Goal: Navigation & Orientation: Find specific page/section

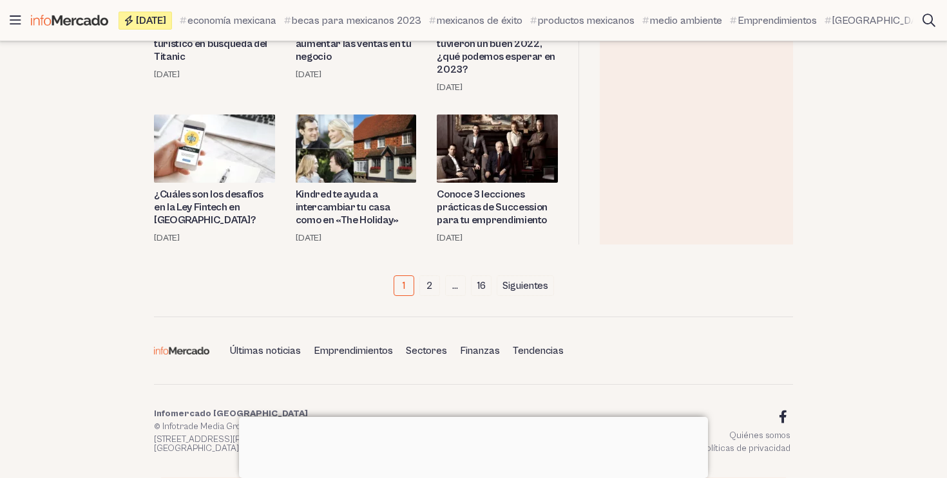
scroll to position [2116, 0]
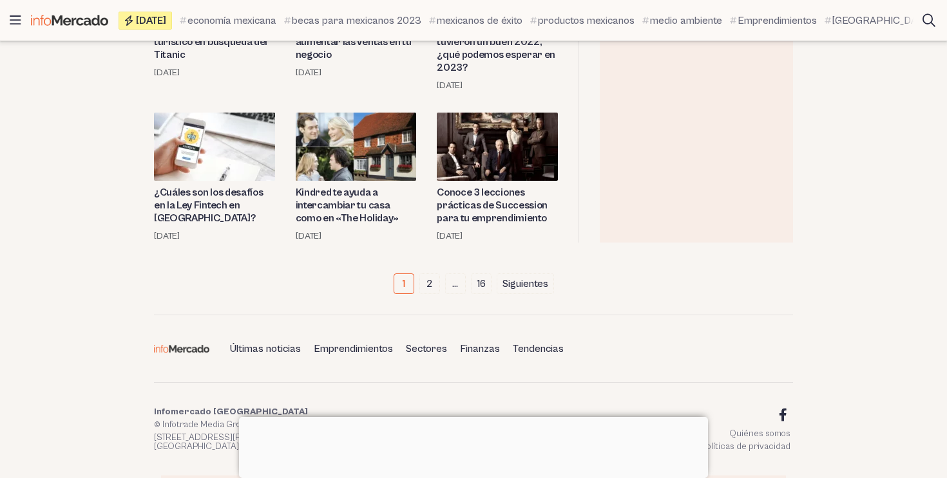
click at [429, 274] on link "2" at bounding box center [429, 284] width 21 height 21
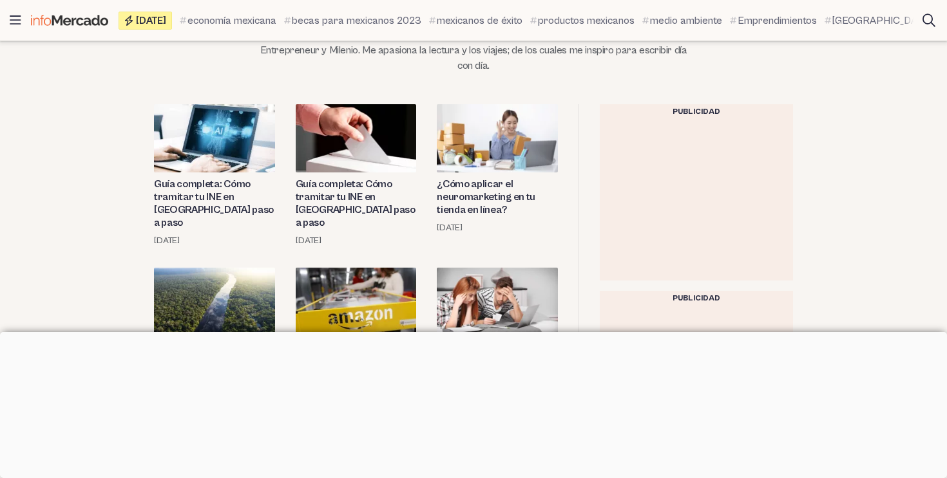
scroll to position [601, 0]
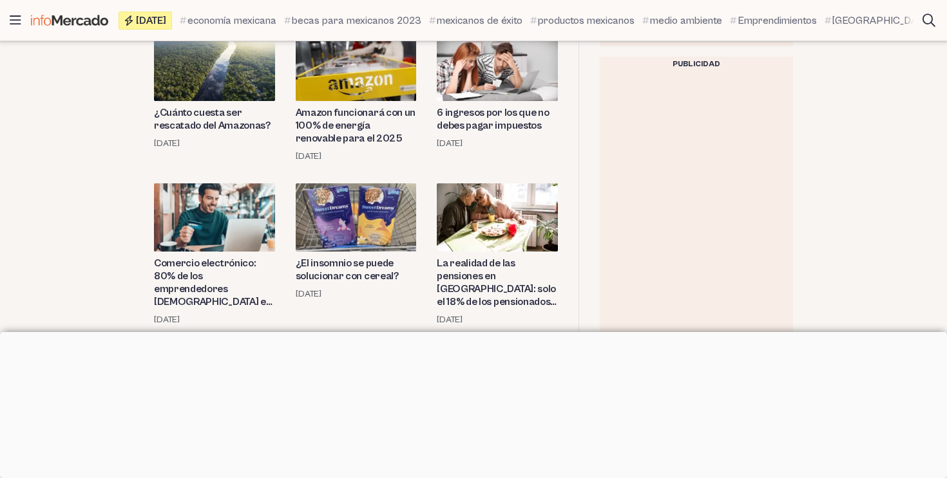
click at [470, 332] on div at bounding box center [473, 332] width 947 height 0
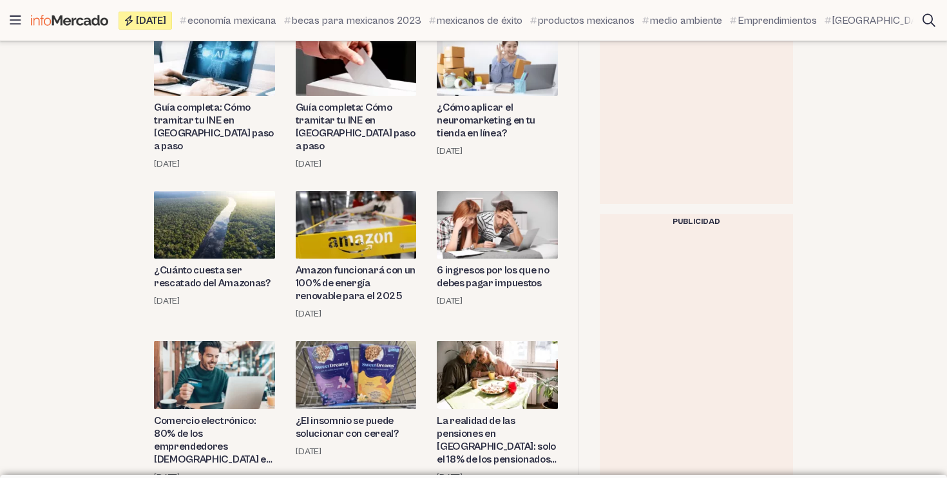
scroll to position [653, 0]
